Goal: Information Seeking & Learning: Learn about a topic

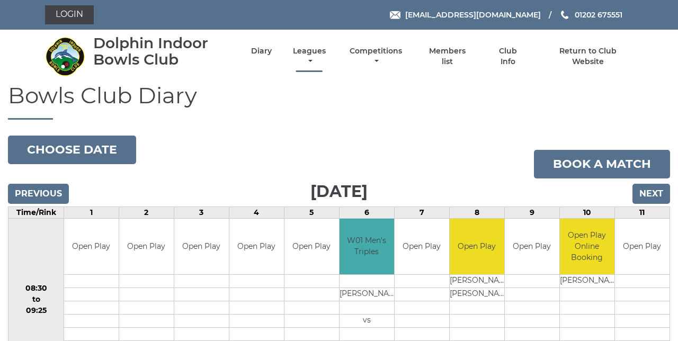
click at [311, 60] on link "Leagues" at bounding box center [309, 56] width 38 height 21
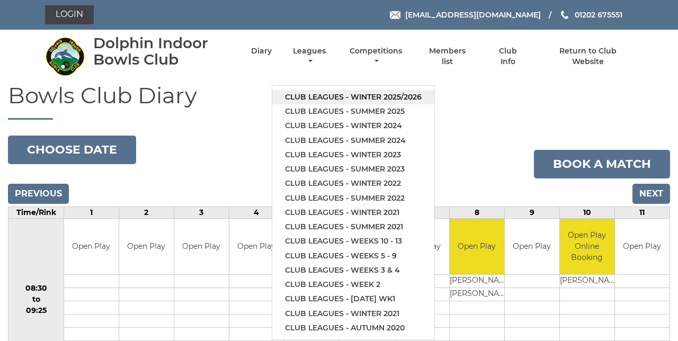
click at [415, 100] on link "Club leagues - Winter 2025/2026" at bounding box center [353, 97] width 162 height 14
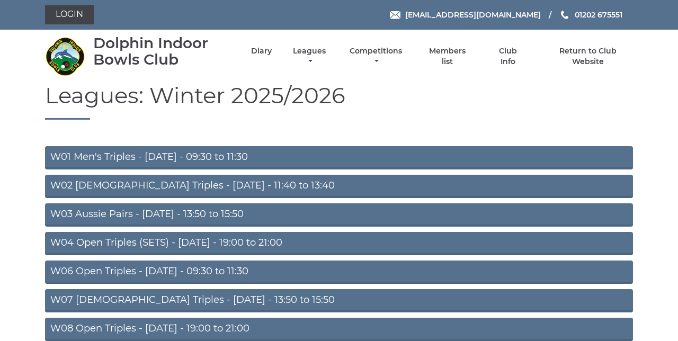
click at [292, 244] on link "W04 Open Triples (SETS) - Monday - 19:00 to 21:00" at bounding box center [339, 243] width 588 height 23
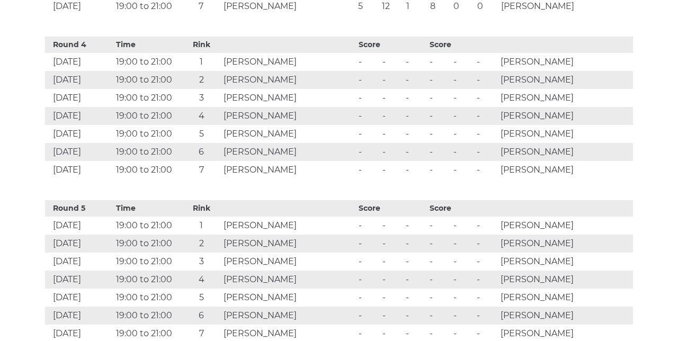
scroll to position [1080, 0]
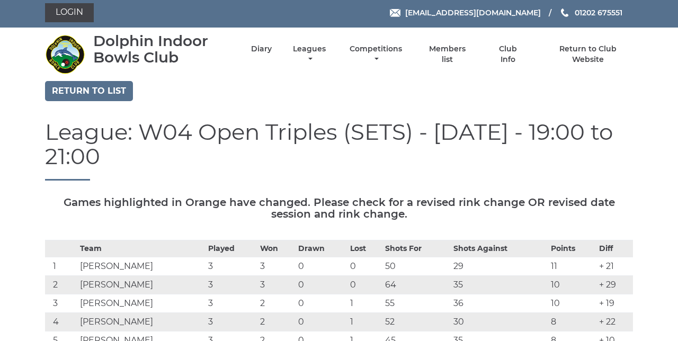
scroll to position [0, 0]
